Goal: Browse casually: Explore the website without a specific task or goal

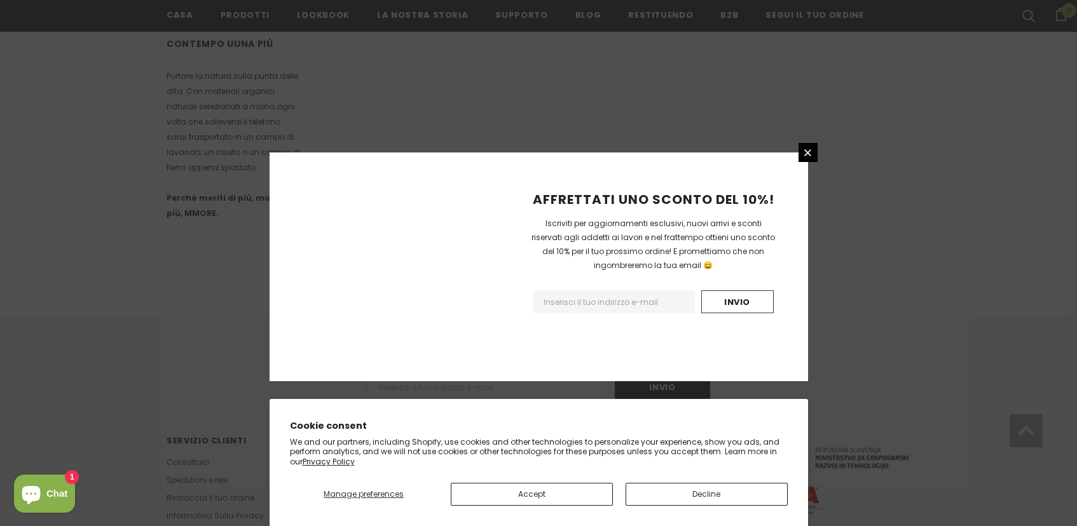
scroll to position [777, 0]
